Goal: Information Seeking & Learning: Learn about a topic

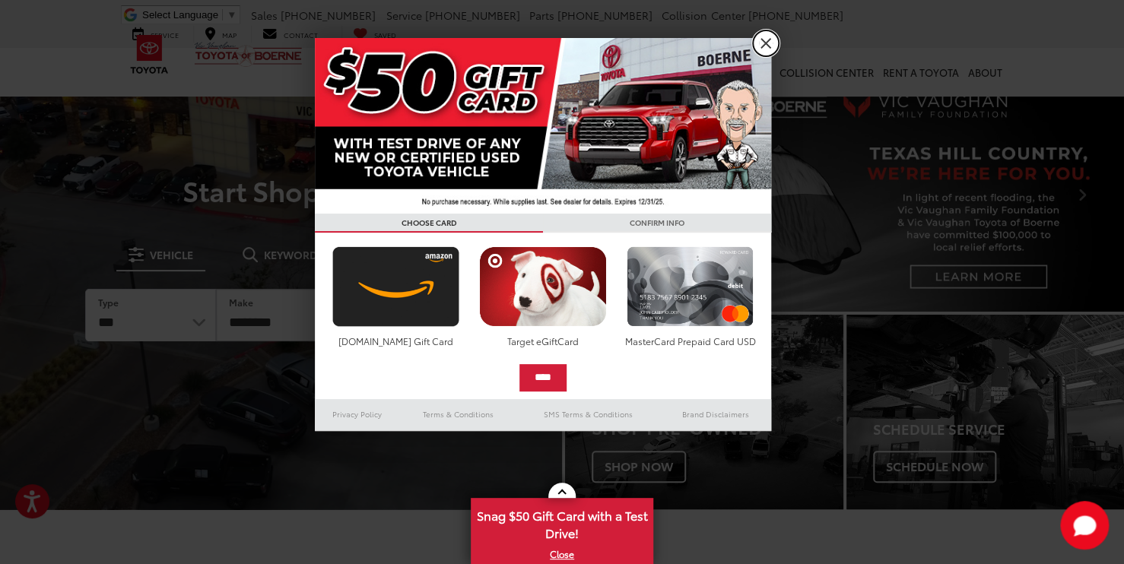
click at [766, 39] on link "X" at bounding box center [766, 43] width 26 height 26
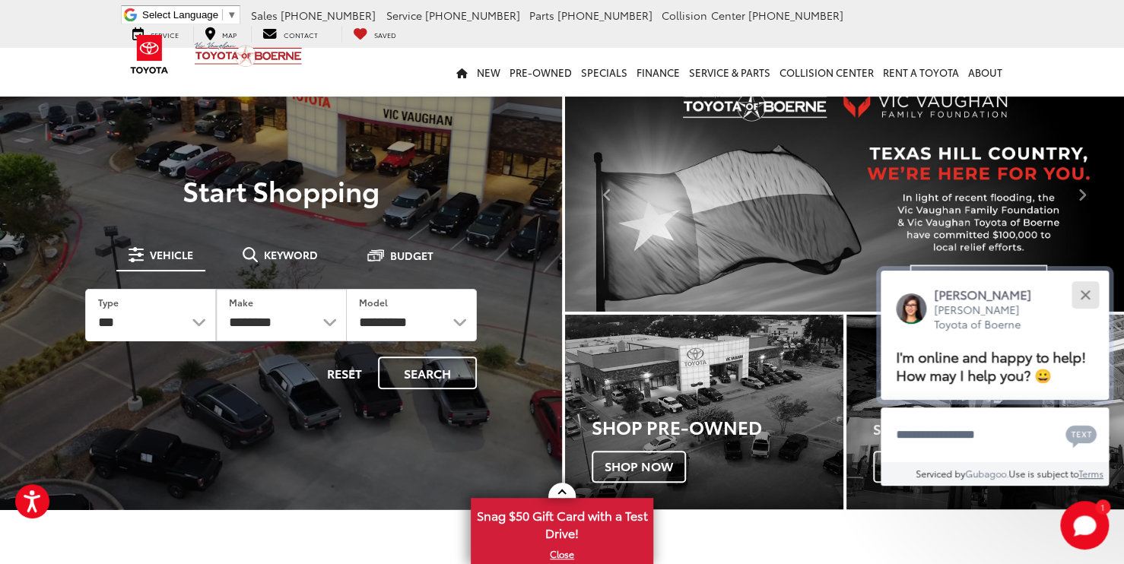
click at [1089, 291] on button "Close" at bounding box center [1084, 294] width 33 height 33
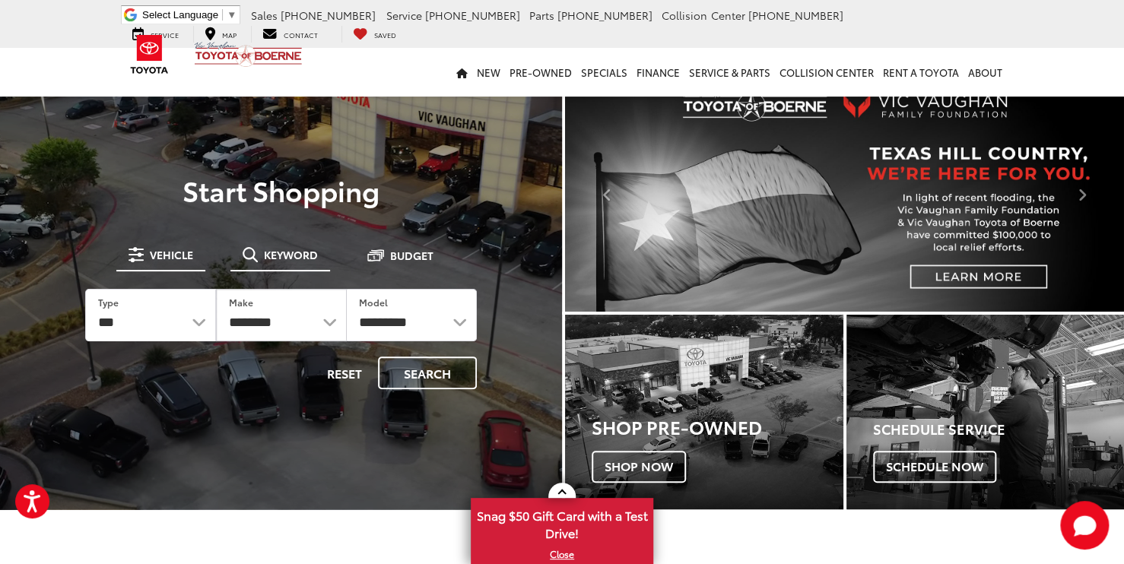
click at [278, 256] on span "Keyword" at bounding box center [291, 254] width 54 height 11
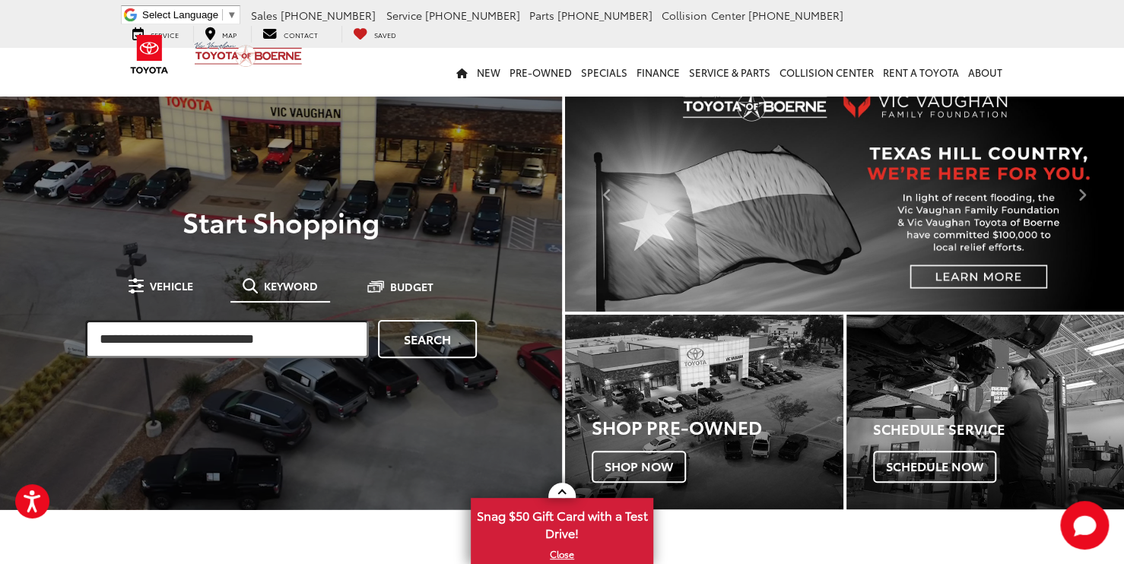
click at [234, 334] on input "search" at bounding box center [227, 339] width 284 height 38
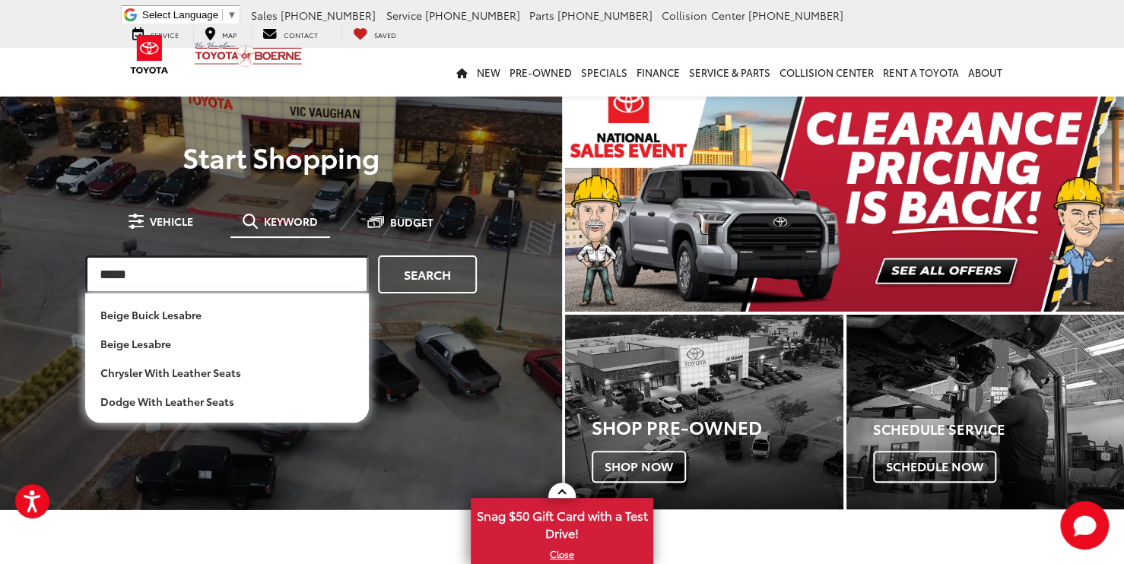
type input "*****"
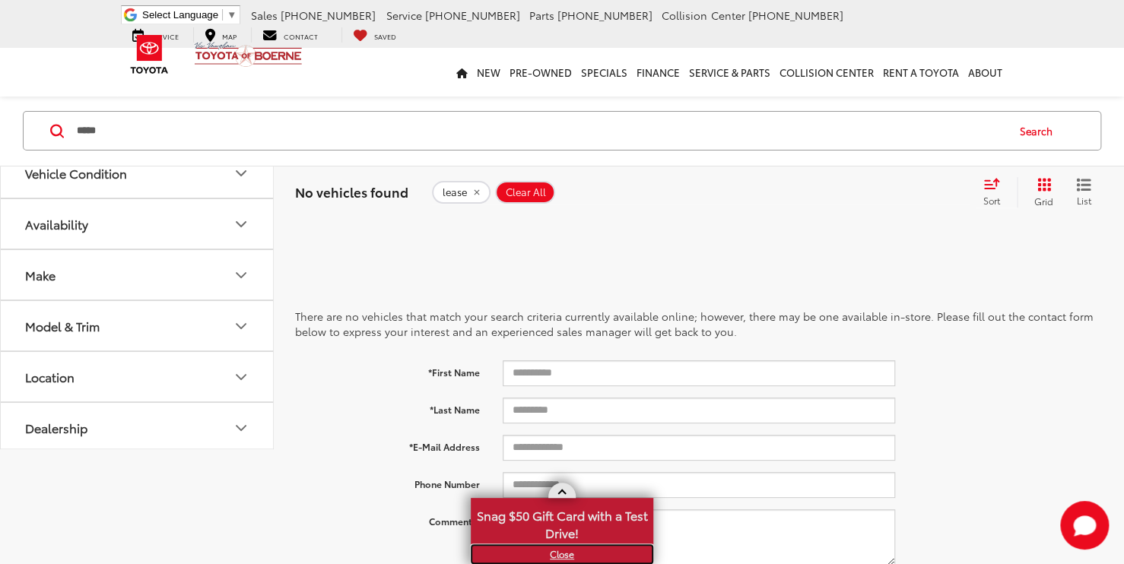
click at [553, 550] on link "X" at bounding box center [561, 554] width 179 height 17
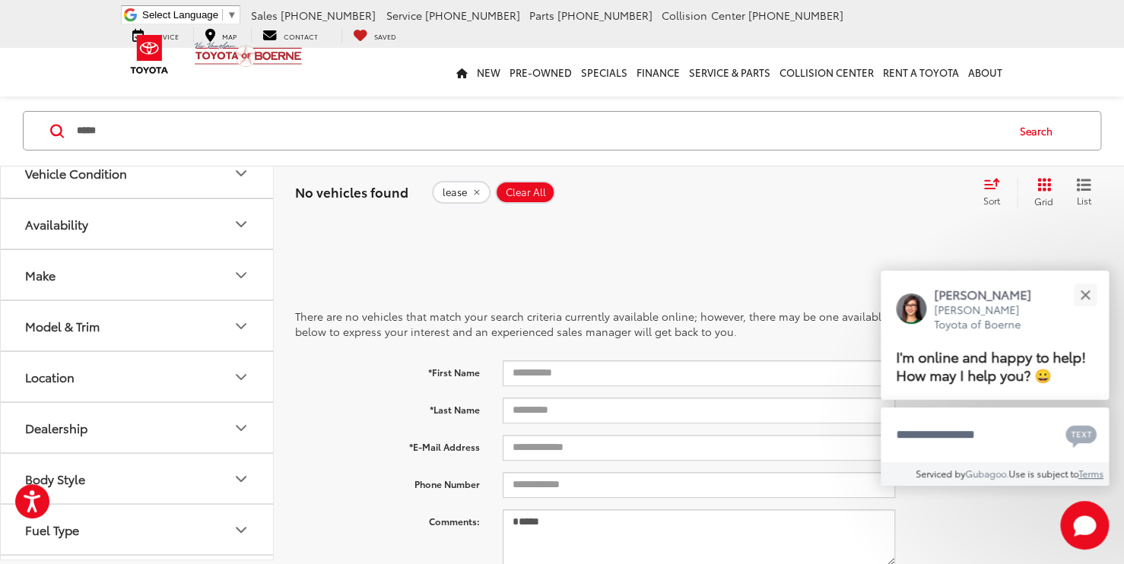
click at [246, 129] on input "*****" at bounding box center [540, 131] width 930 height 36
click at [526, 193] on span "Clear All" at bounding box center [526, 193] width 40 height 12
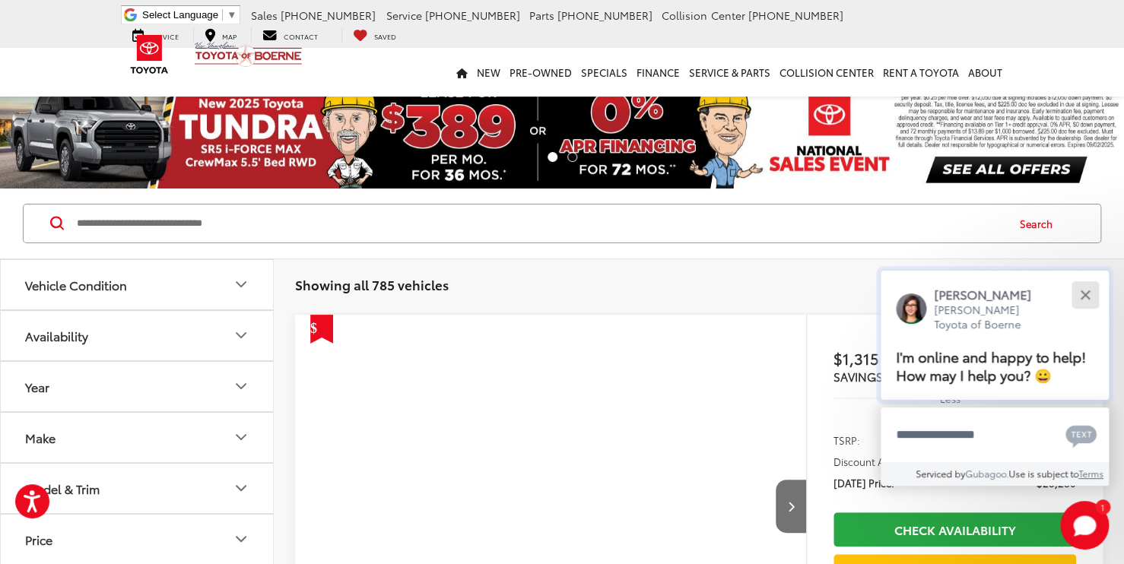
click at [1089, 293] on button "Close" at bounding box center [1084, 294] width 33 height 33
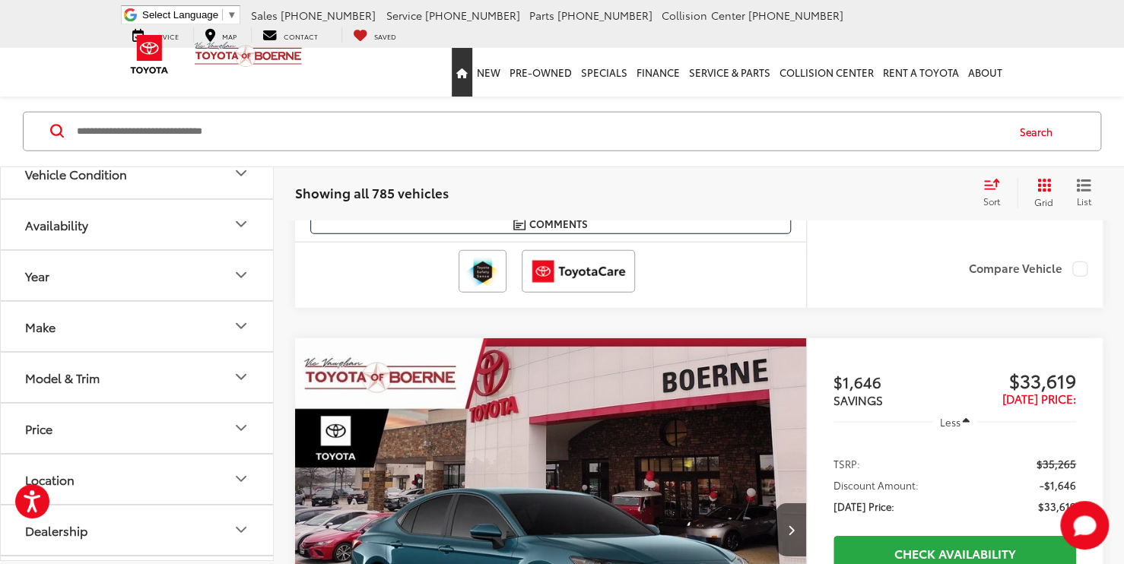
click at [468, 77] on icon "Home" at bounding box center [461, 73] width 11 height 10
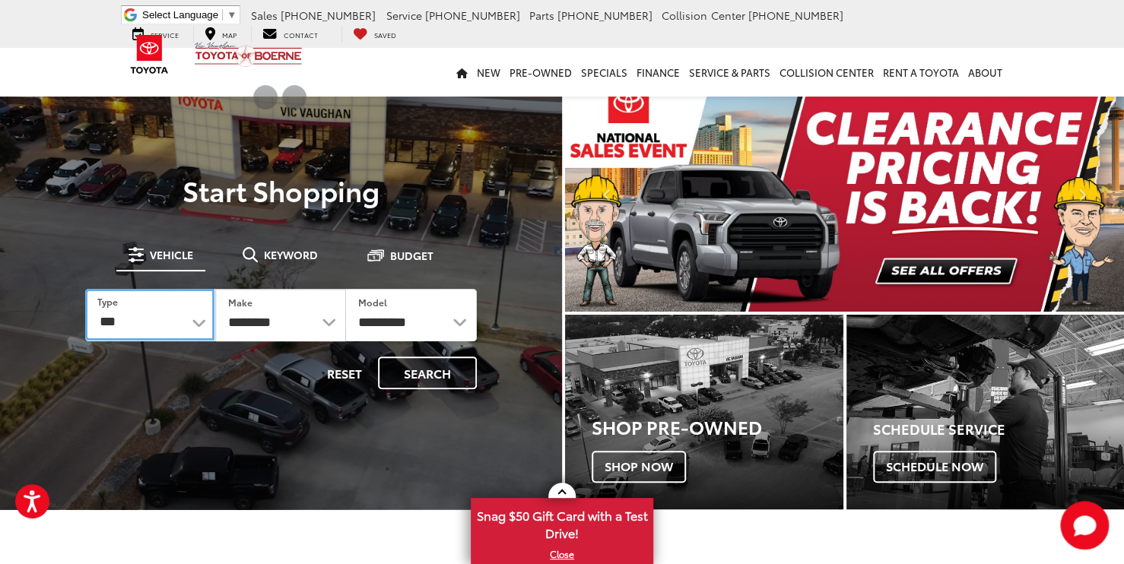
click at [197, 322] on select "*** *** **** *********" at bounding box center [149, 314] width 129 height 51
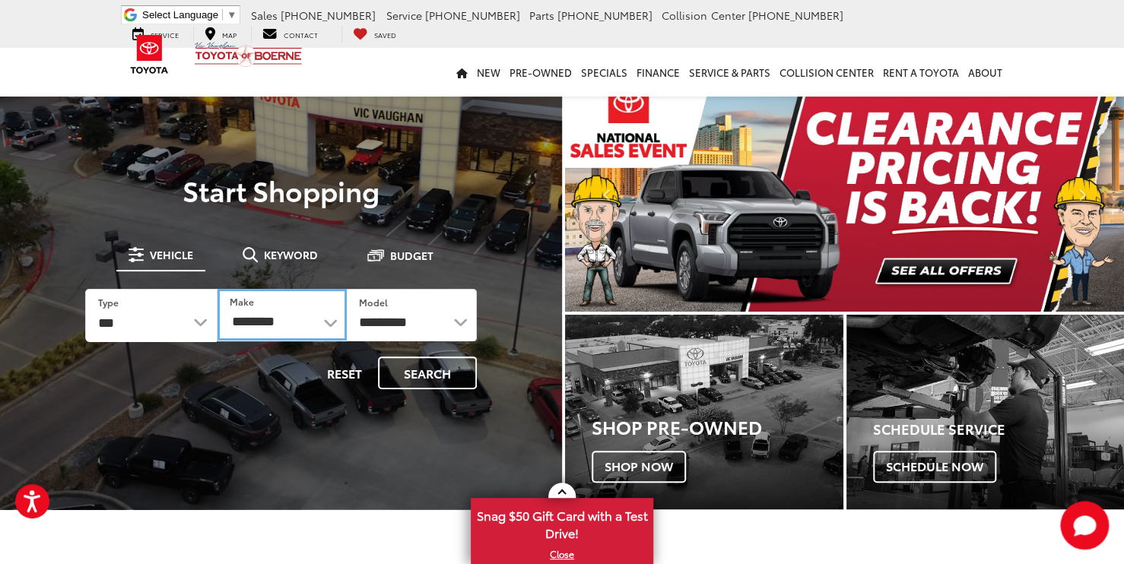
click at [328, 316] on select "**********" at bounding box center [281, 314] width 129 height 51
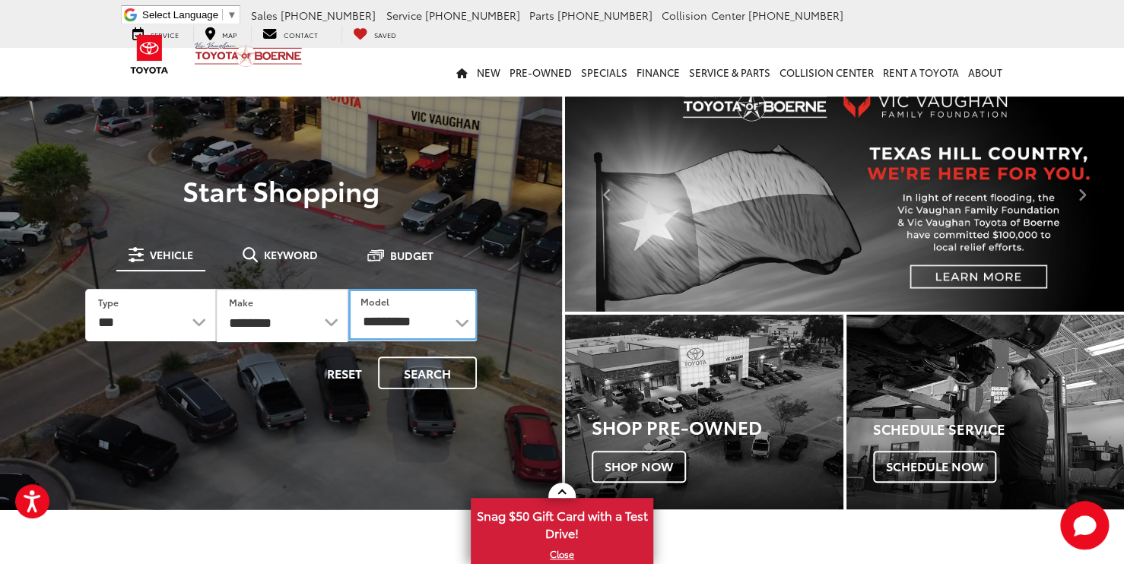
click at [449, 330] on select "**********" at bounding box center [413, 314] width 130 height 51
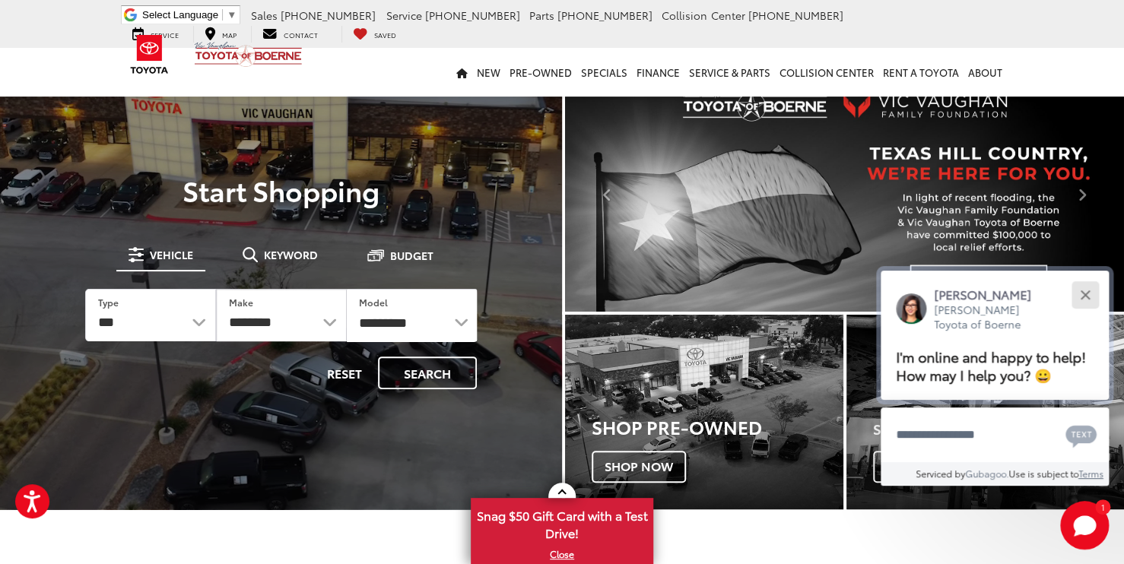
click at [1086, 291] on div "Close" at bounding box center [1085, 295] width 10 height 10
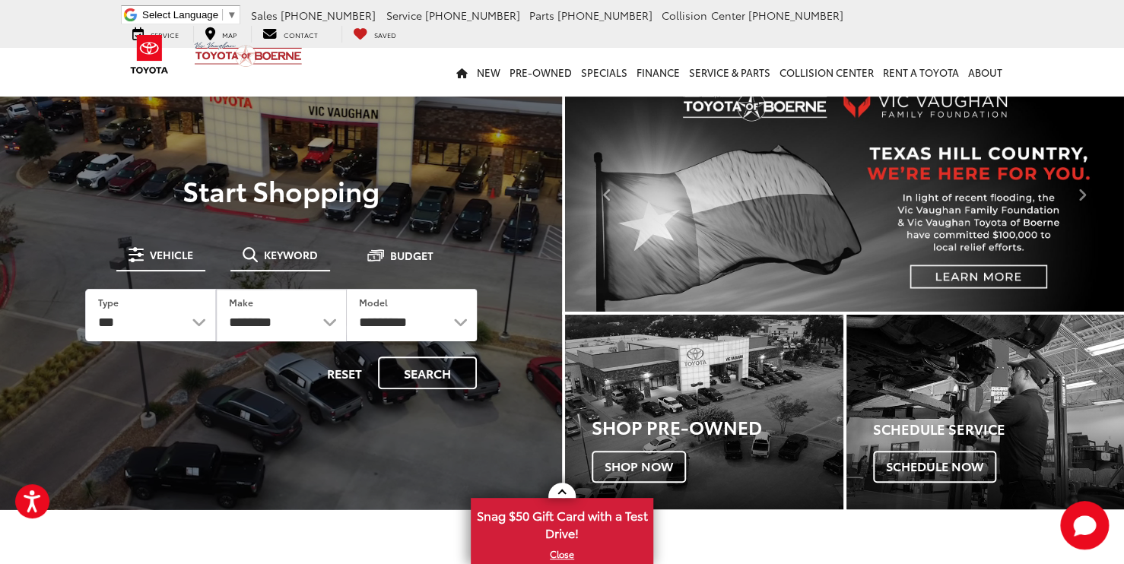
click at [274, 268] on button "Keyword" at bounding box center [280, 254] width 100 height 27
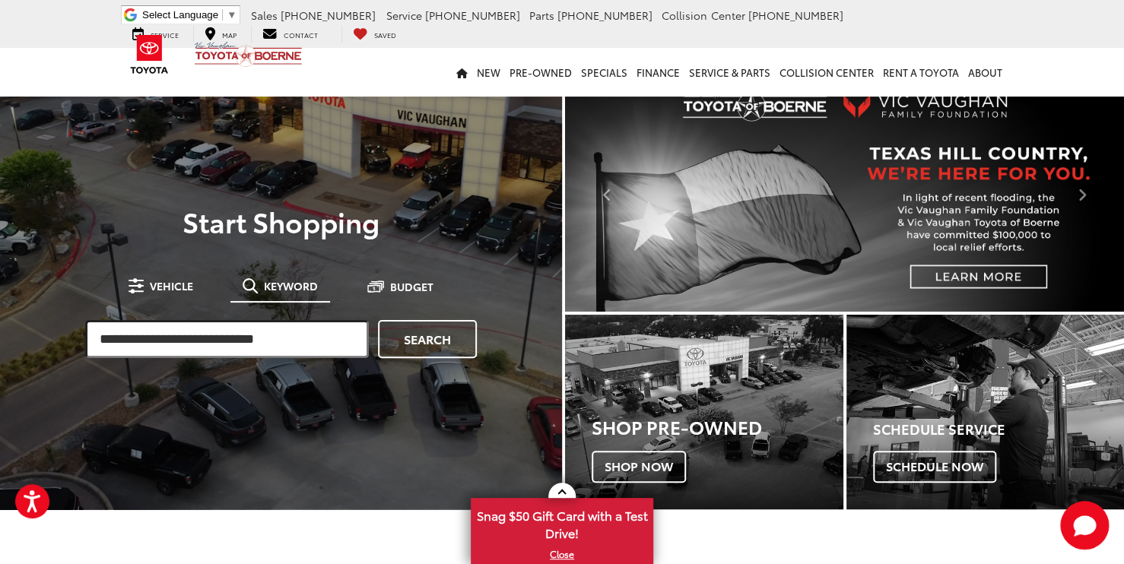
click at [257, 333] on input "search" at bounding box center [227, 339] width 284 height 38
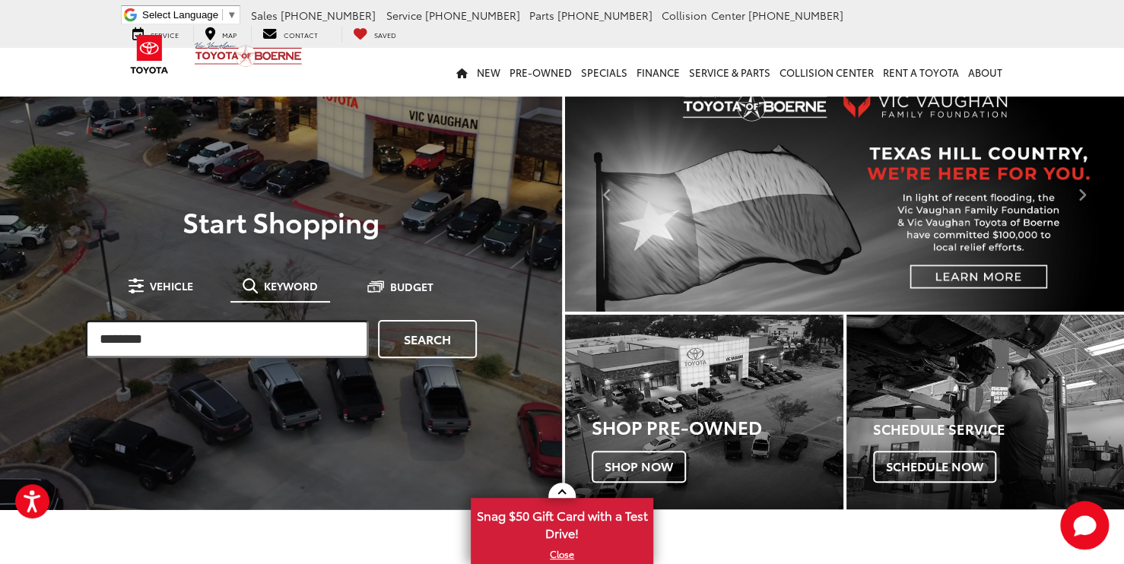
type input "********"
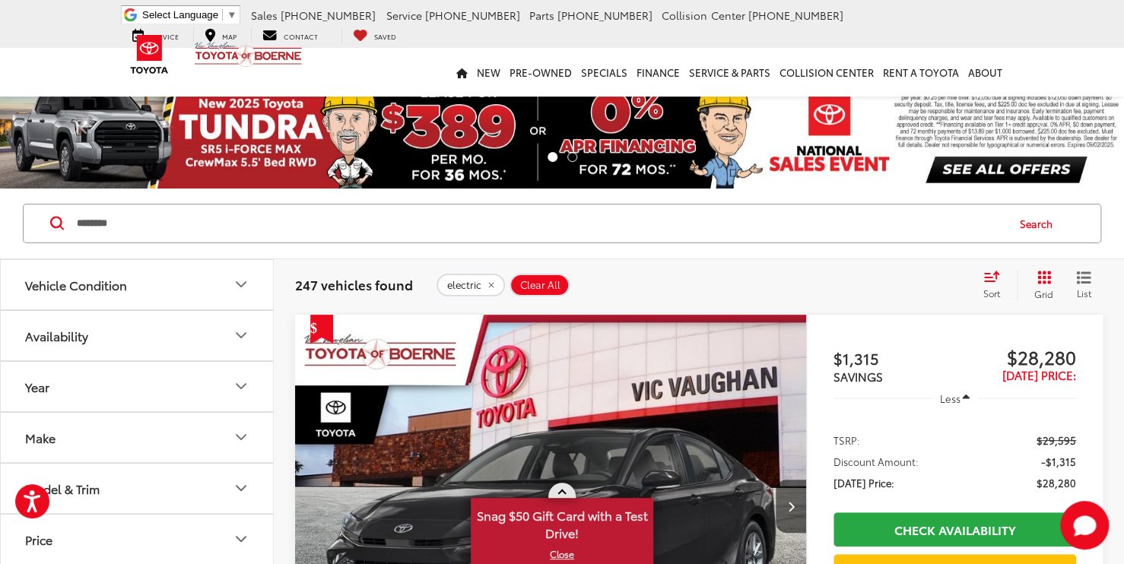
scroll to position [176, 0]
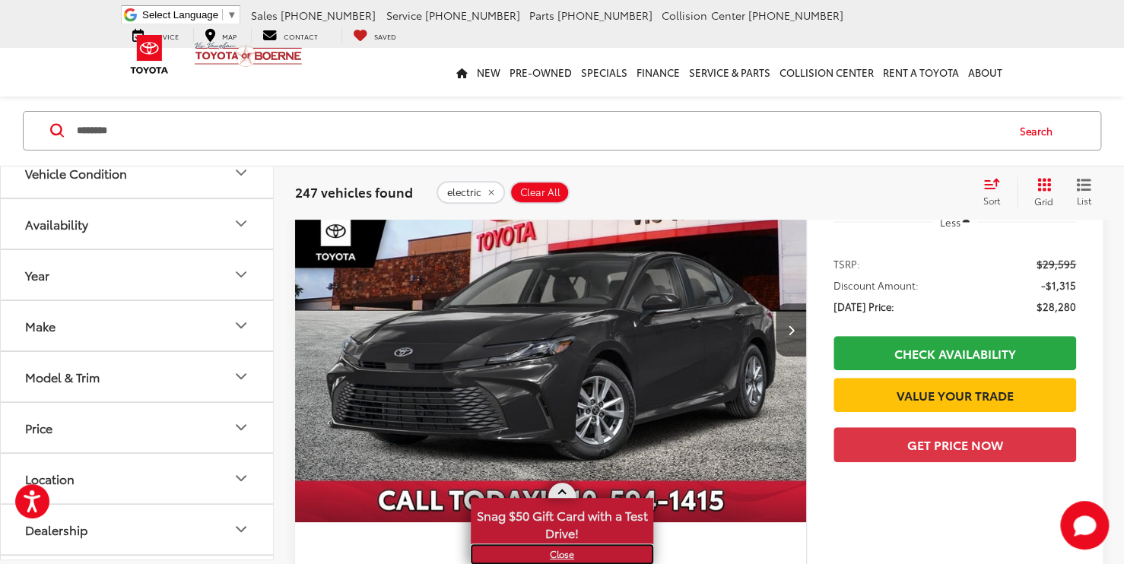
click at [554, 550] on link "X" at bounding box center [561, 554] width 179 height 17
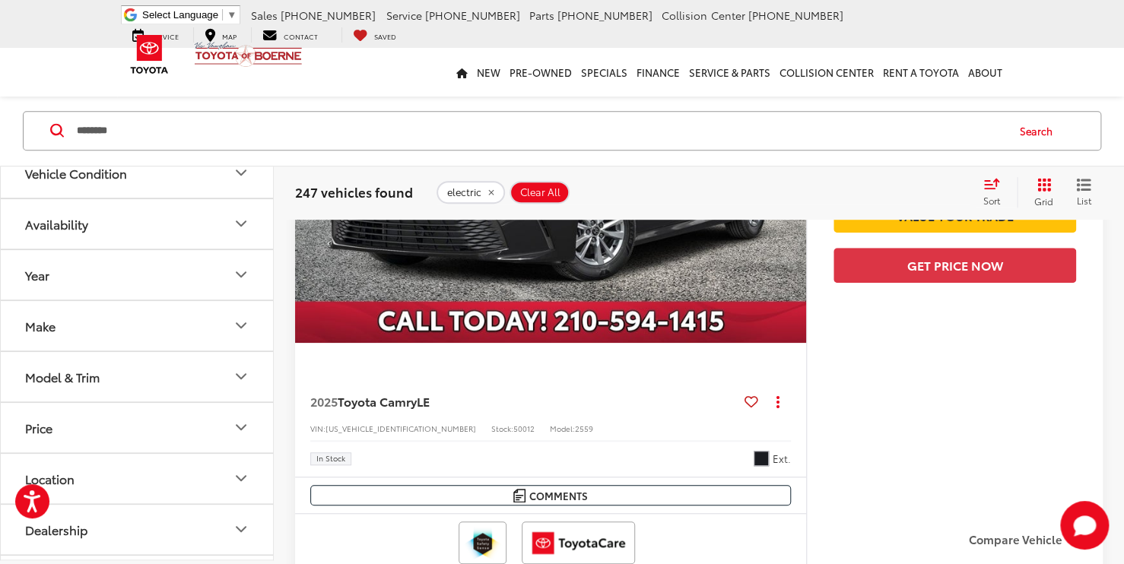
scroll to position [357, 0]
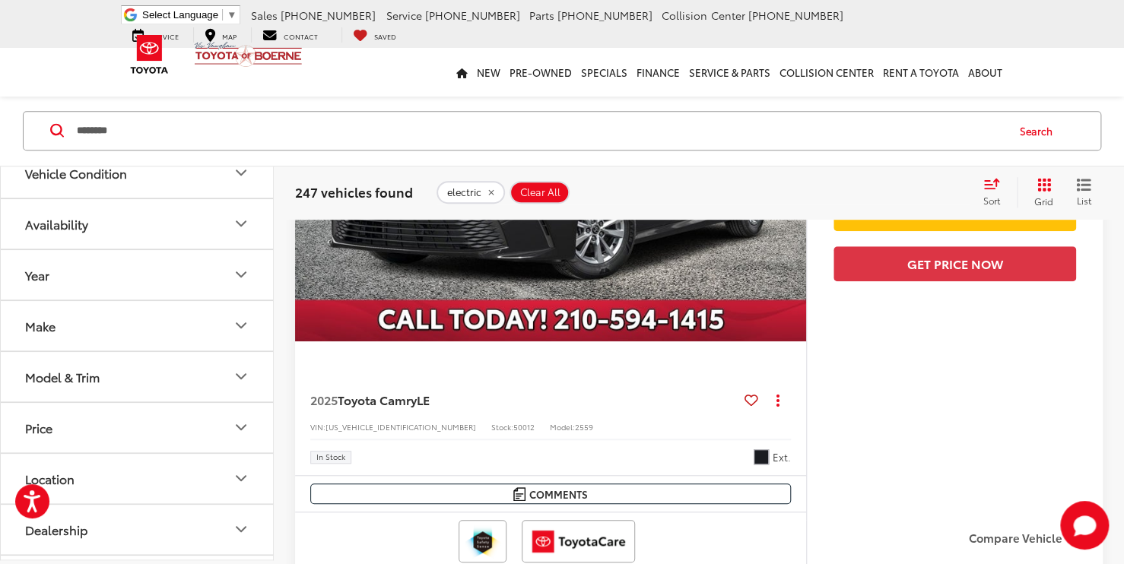
click at [239, 184] on button "Vehicle Condition" at bounding box center [138, 172] width 274 height 49
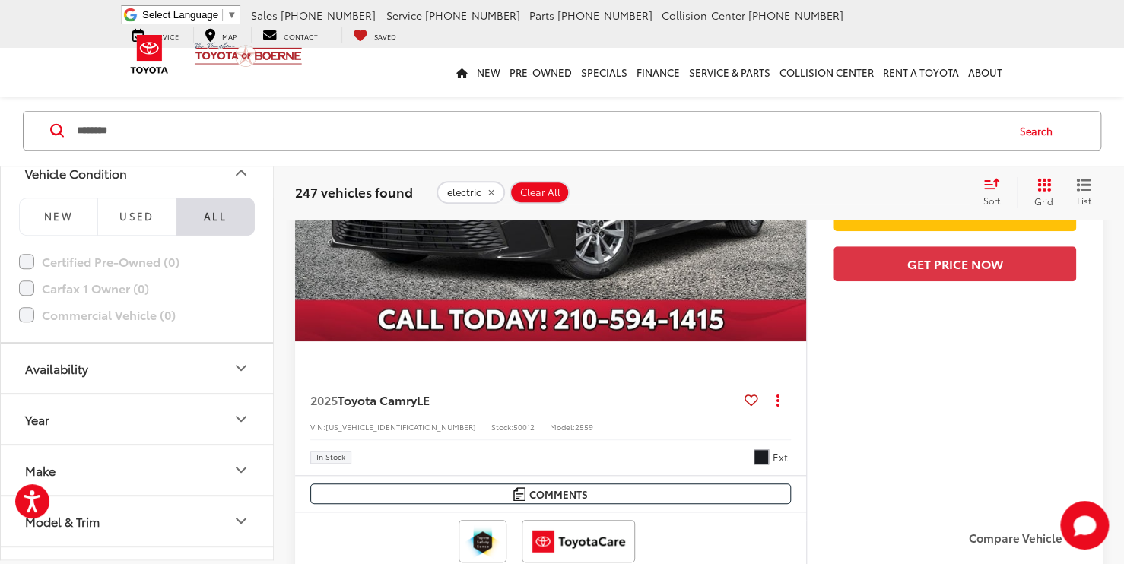
click at [239, 183] on button "Vehicle Condition" at bounding box center [138, 172] width 274 height 49
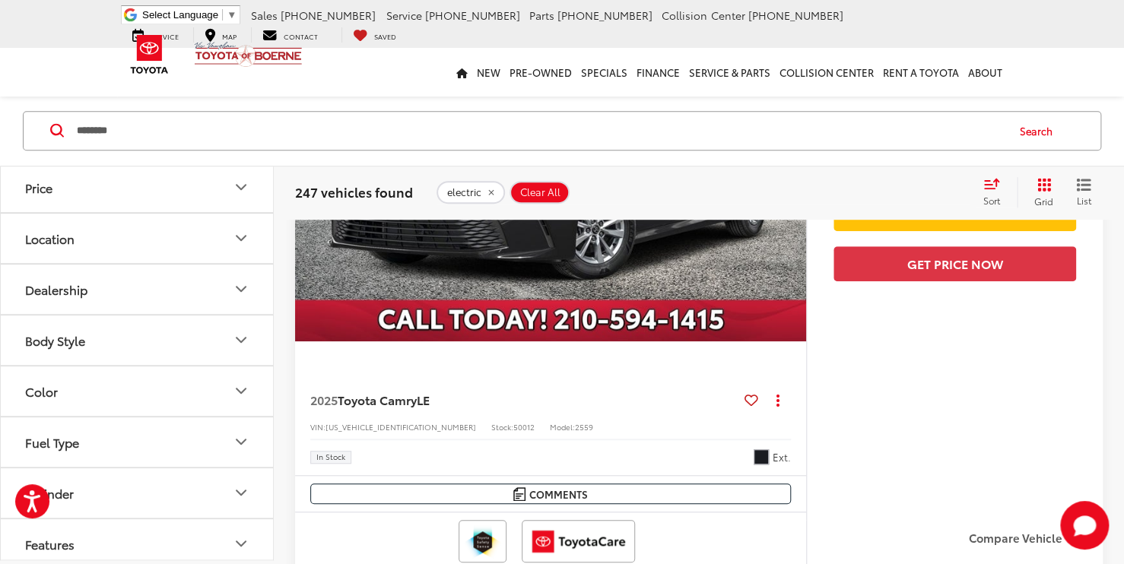
scroll to position [313, 0]
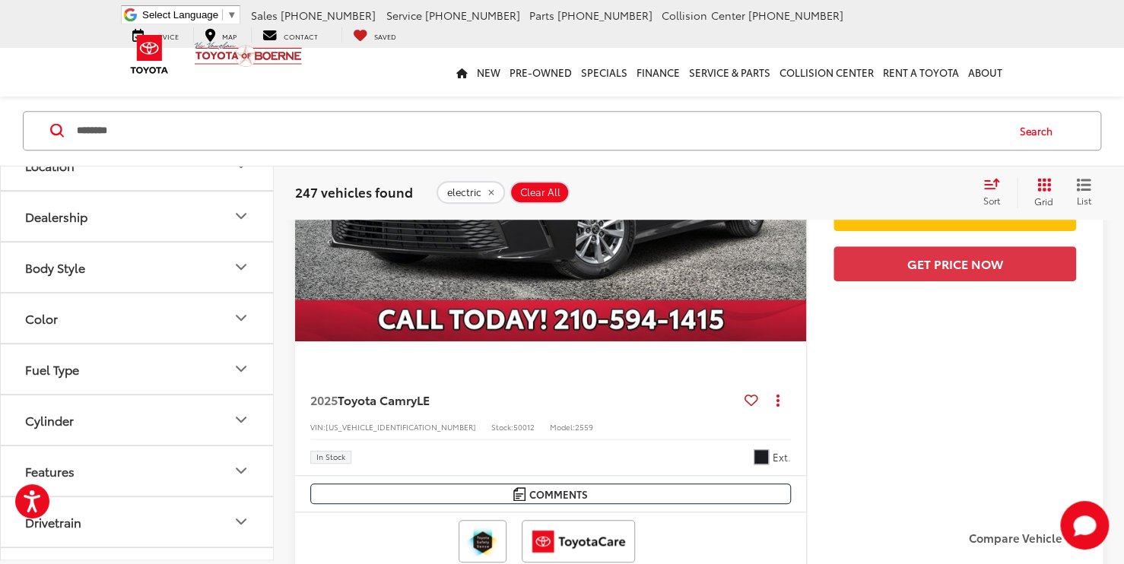
click at [238, 421] on icon "Cylinder" at bounding box center [241, 420] width 18 height 18
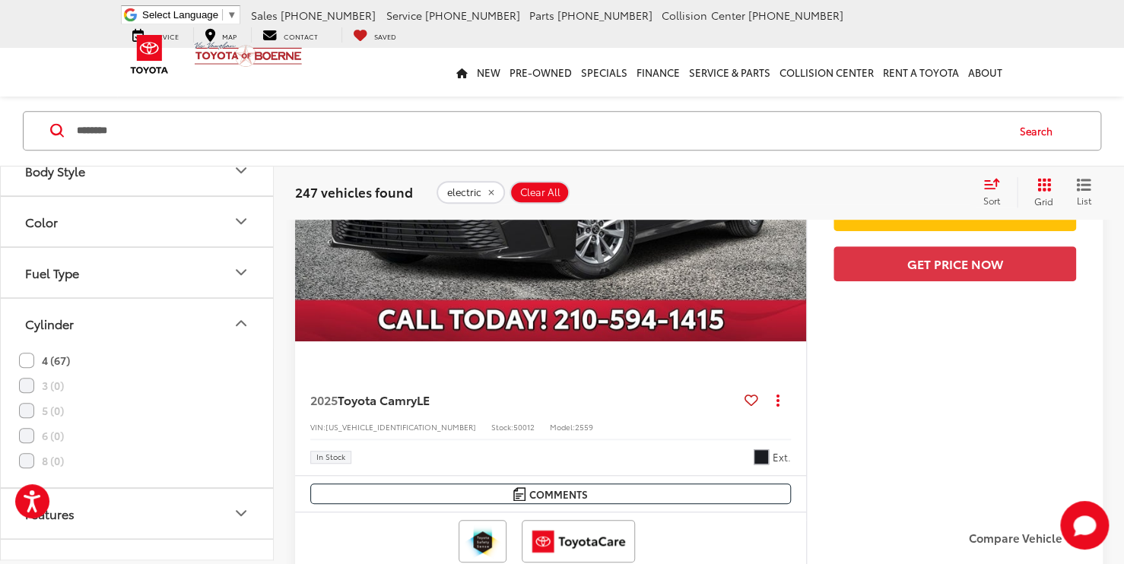
scroll to position [404, 0]
click at [240, 334] on icon "Cylinder" at bounding box center [241, 329] width 18 height 18
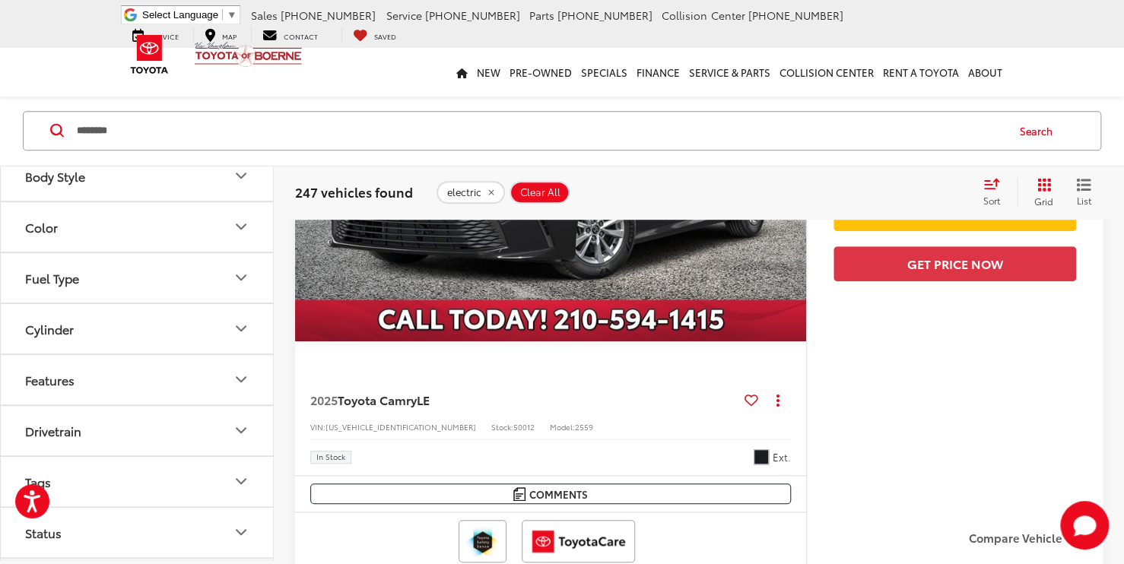
click at [234, 435] on icon "Drivetrain" at bounding box center [241, 431] width 18 height 18
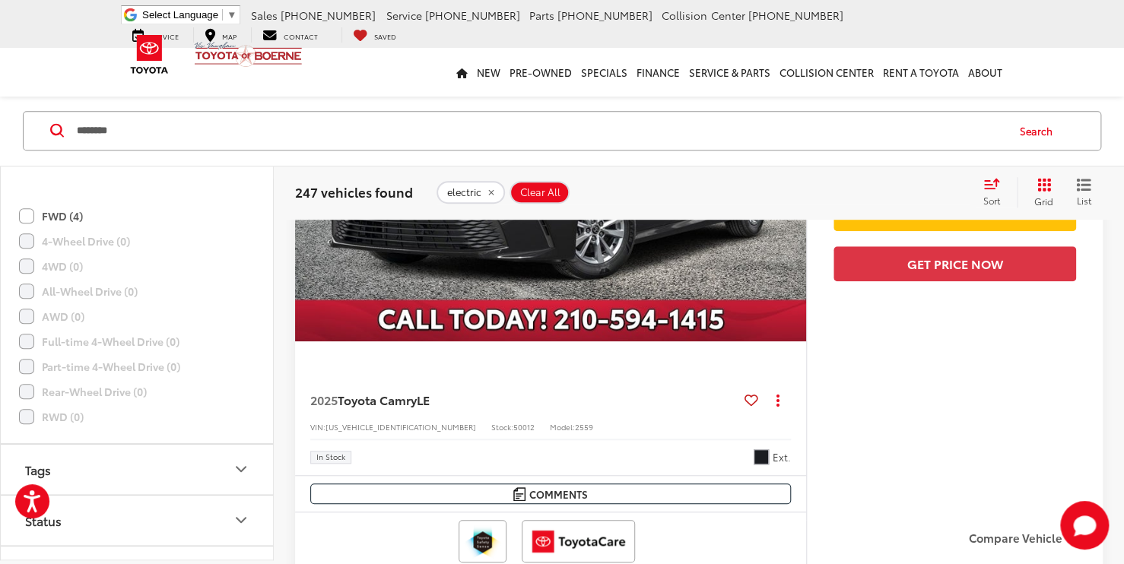
scroll to position [813, 0]
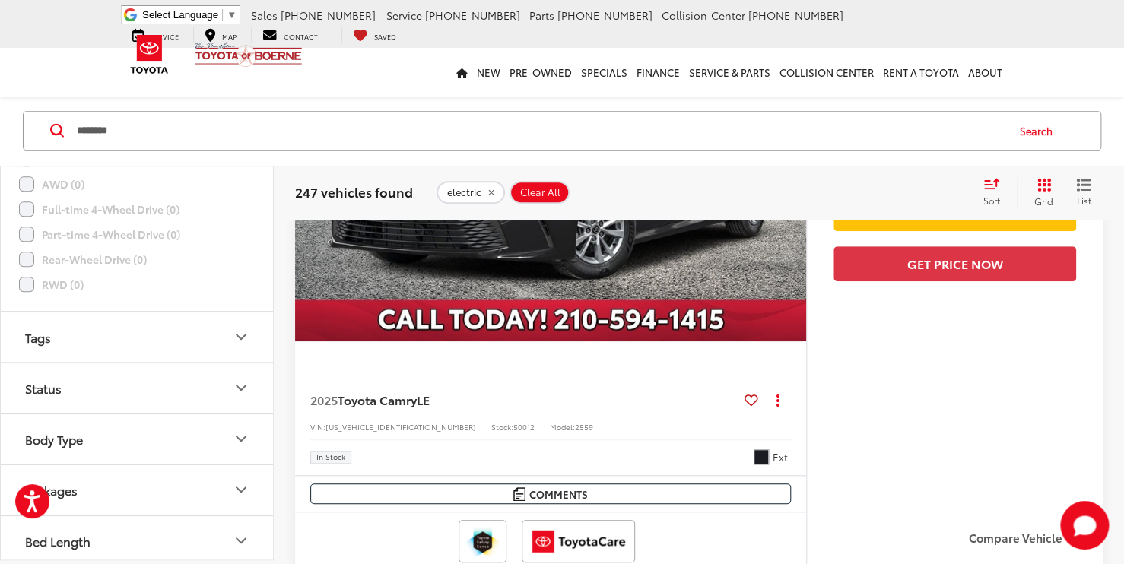
click at [221, 491] on button "Packages" at bounding box center [138, 489] width 274 height 49
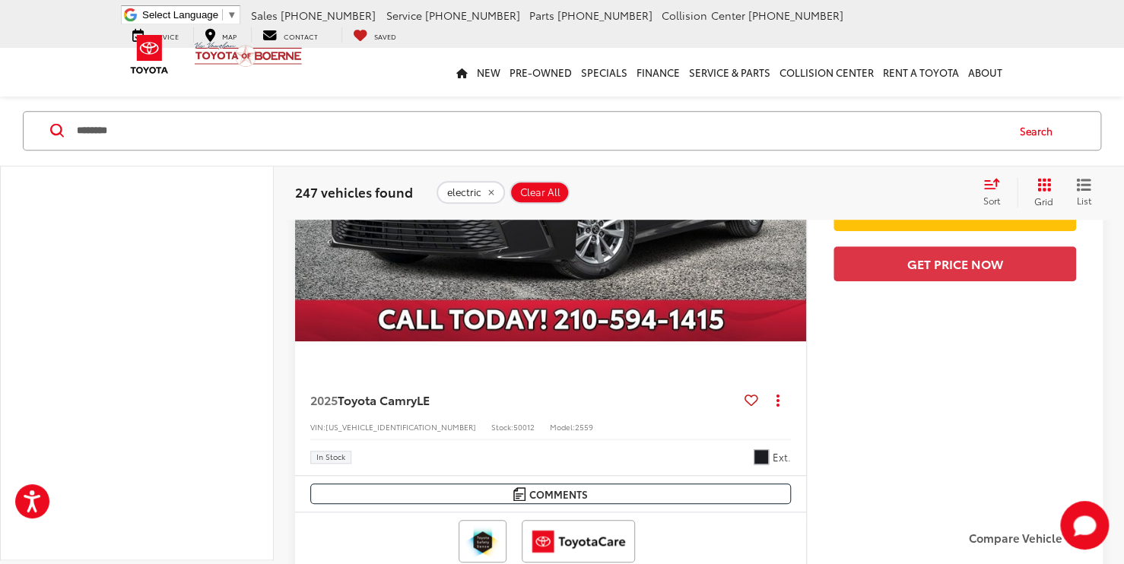
scroll to position [7612, 0]
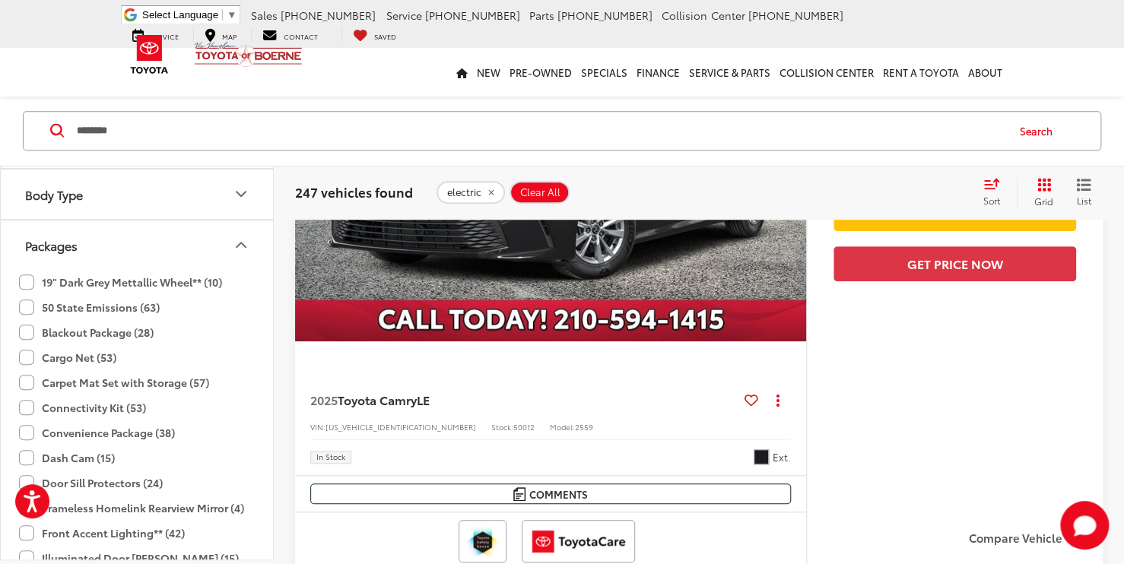
click at [237, 227] on button "Packages" at bounding box center [138, 244] width 274 height 49
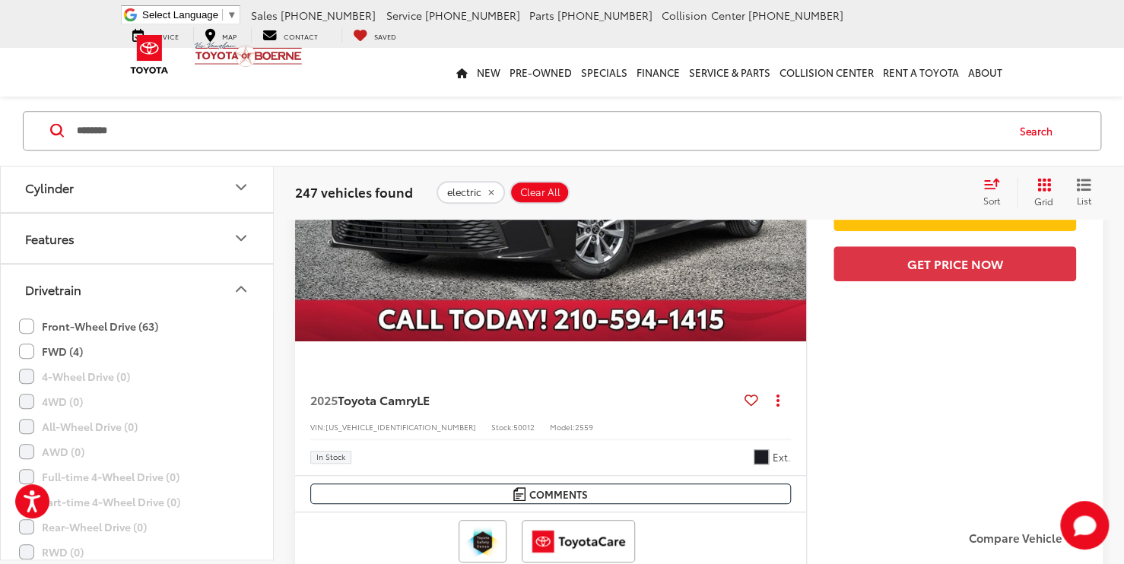
scroll to position [544, 0]
click at [245, 290] on icon "Drivetrain" at bounding box center [240, 292] width 9 height 5
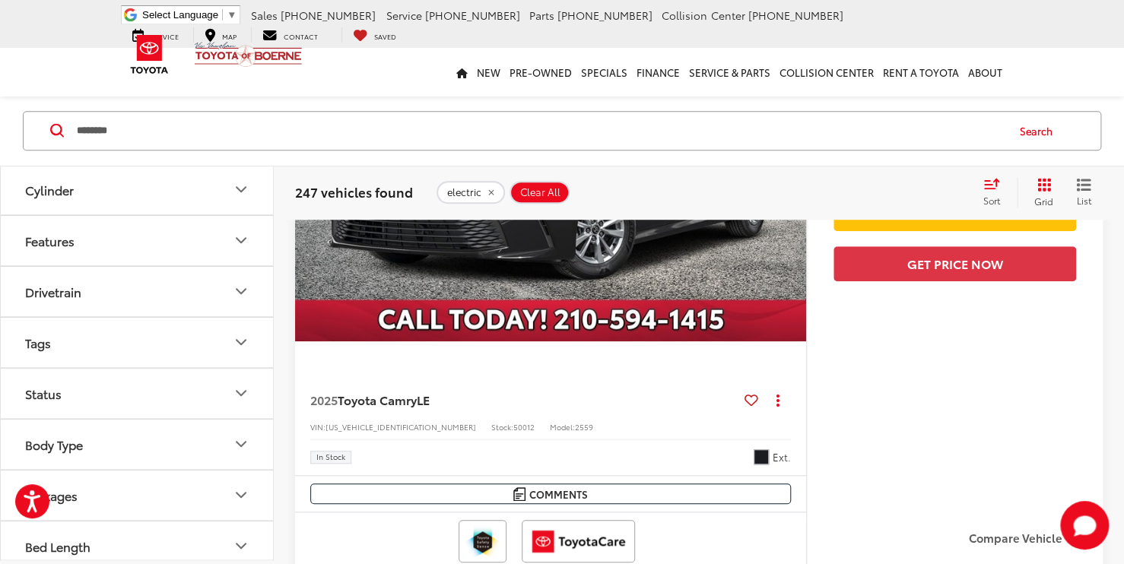
click at [230, 249] on button "Features" at bounding box center [138, 240] width 274 height 49
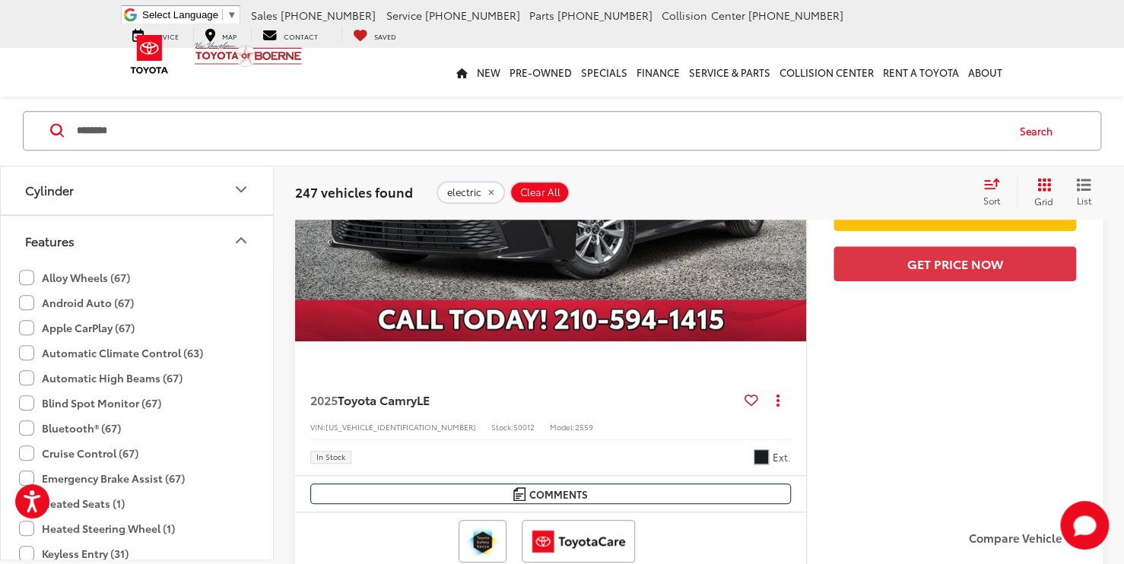
click at [230, 249] on button "Features" at bounding box center [138, 240] width 274 height 49
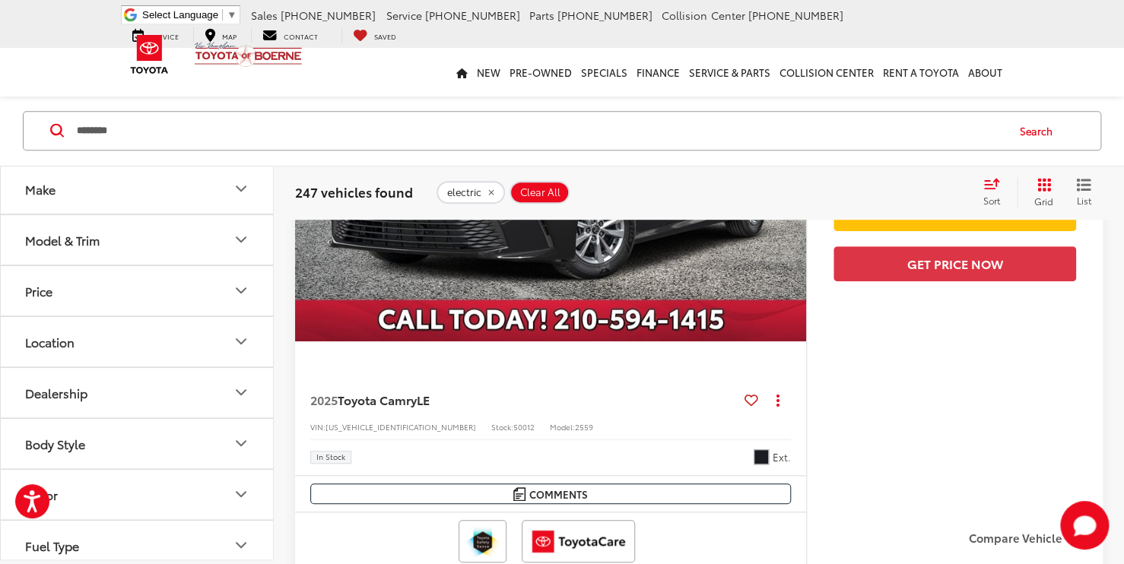
scroll to position [137, 0]
